Goal: Task Accomplishment & Management: Use online tool/utility

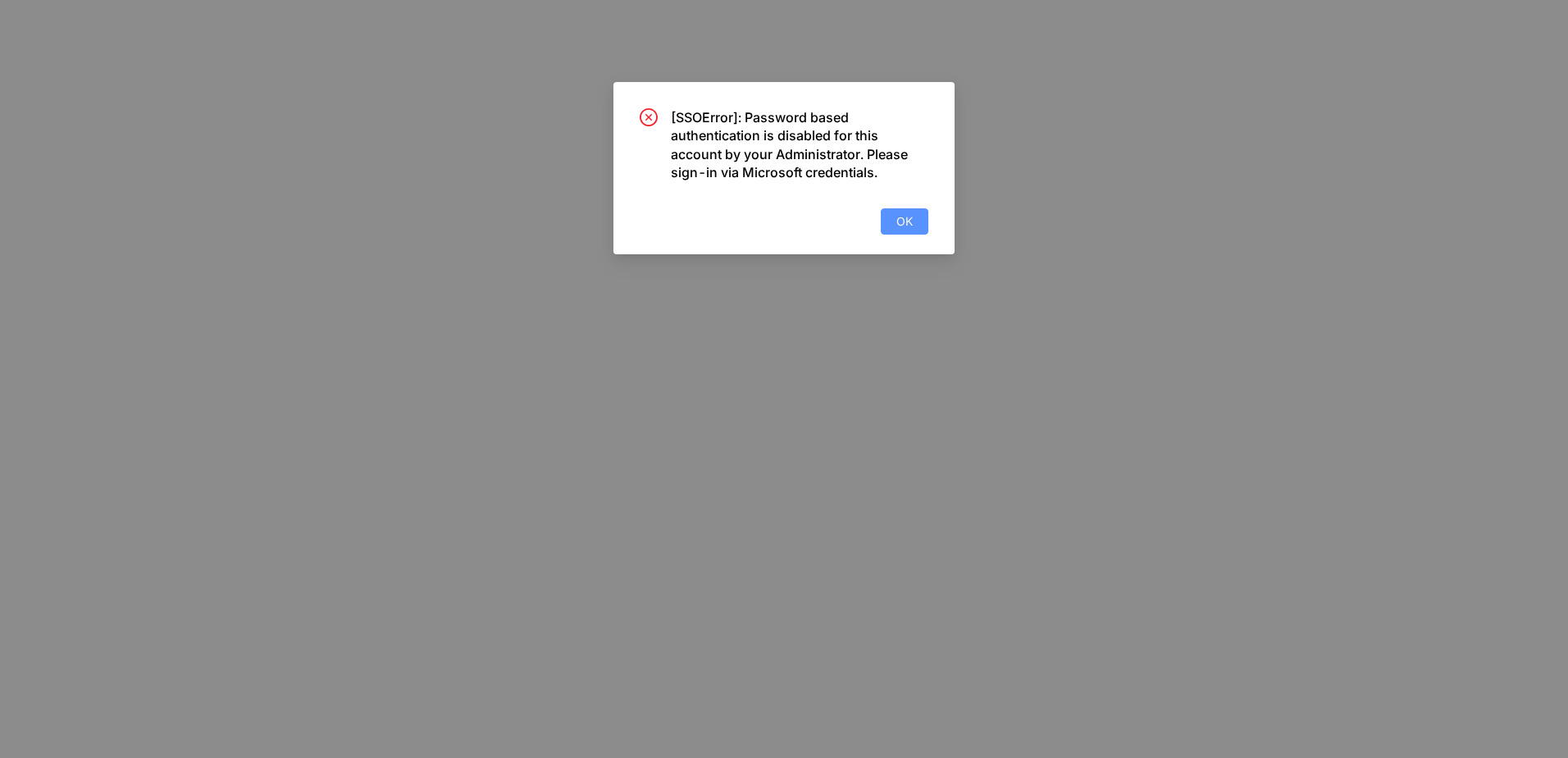
click at [904, 220] on span "OK" at bounding box center [905, 222] width 16 height 18
click at [890, 230] on button "OK" at bounding box center [905, 221] width 48 height 27
click at [889, 208] on button "OK" at bounding box center [905, 221] width 48 height 27
